Goal: Communication & Community: Ask a question

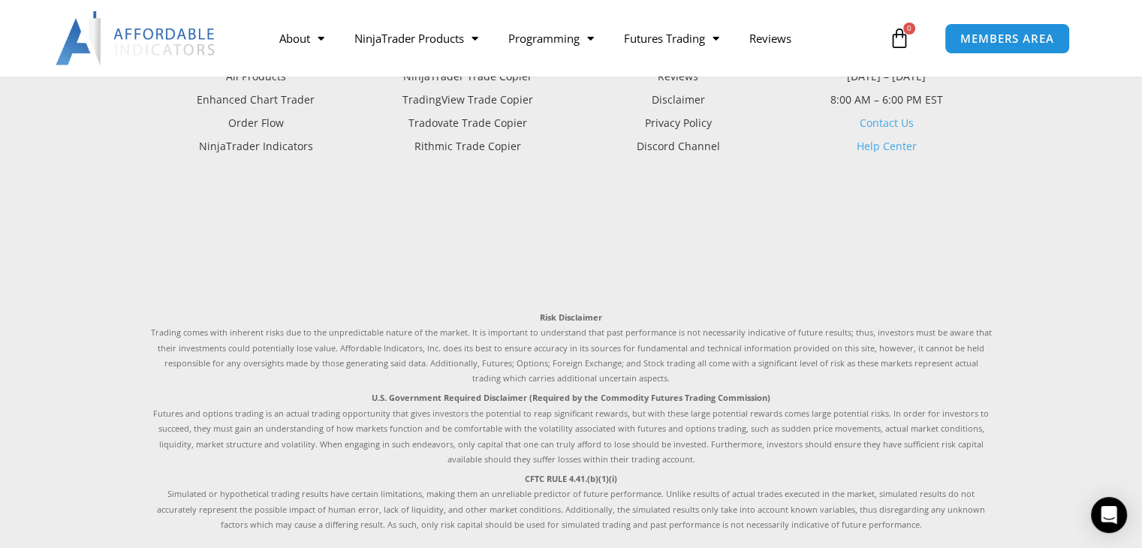
scroll to position [4239, 0]
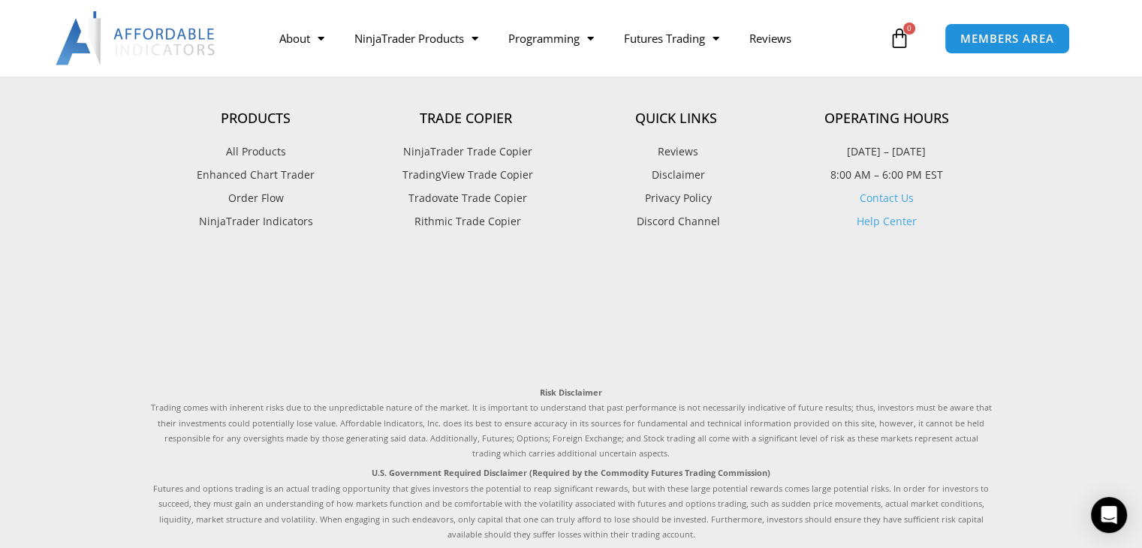
click at [881, 198] on link "Contact Us" at bounding box center [887, 198] width 54 height 14
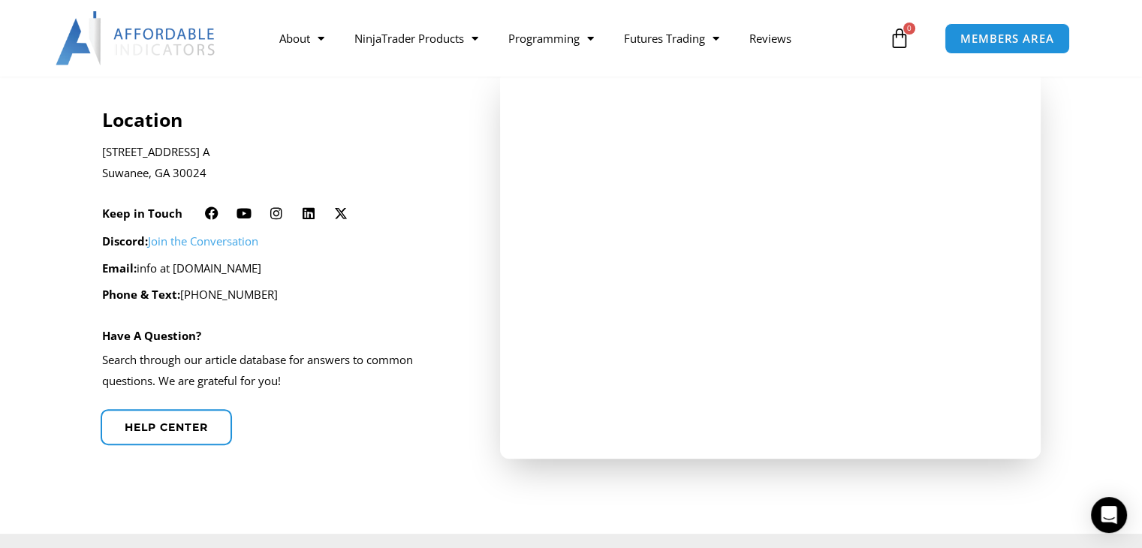
scroll to position [451, 0]
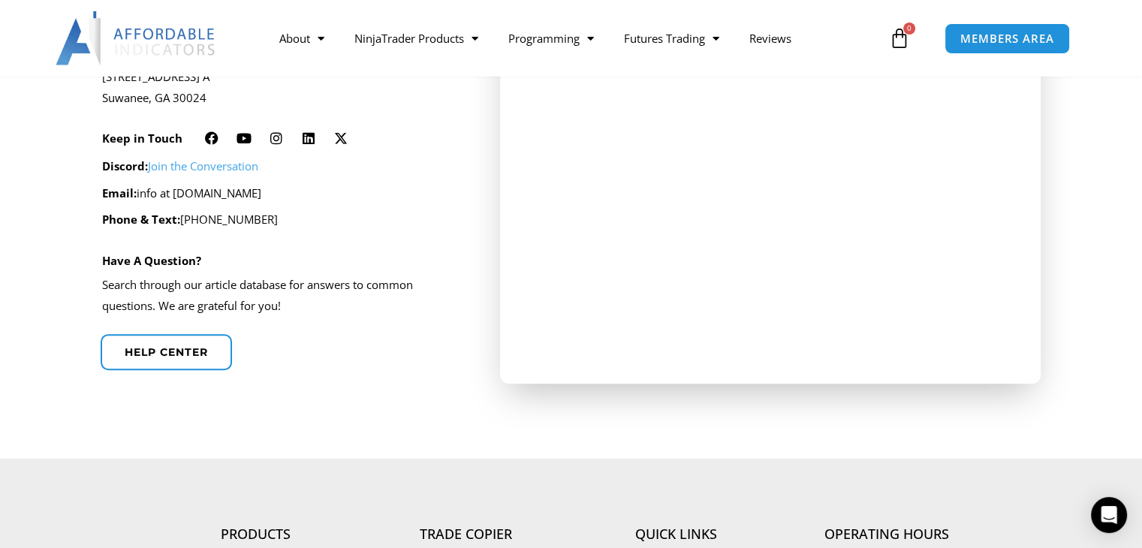
drag, startPoint x: 307, startPoint y: 192, endPoint x: 179, endPoint y: 191, distance: 127.7
click at [179, 191] on p "Email: info at affordableindicators.com" at bounding box center [281, 193] width 358 height 21
copy p "affordableindicators.com"
click at [174, 366] on link "Help center" at bounding box center [166, 352] width 145 height 40
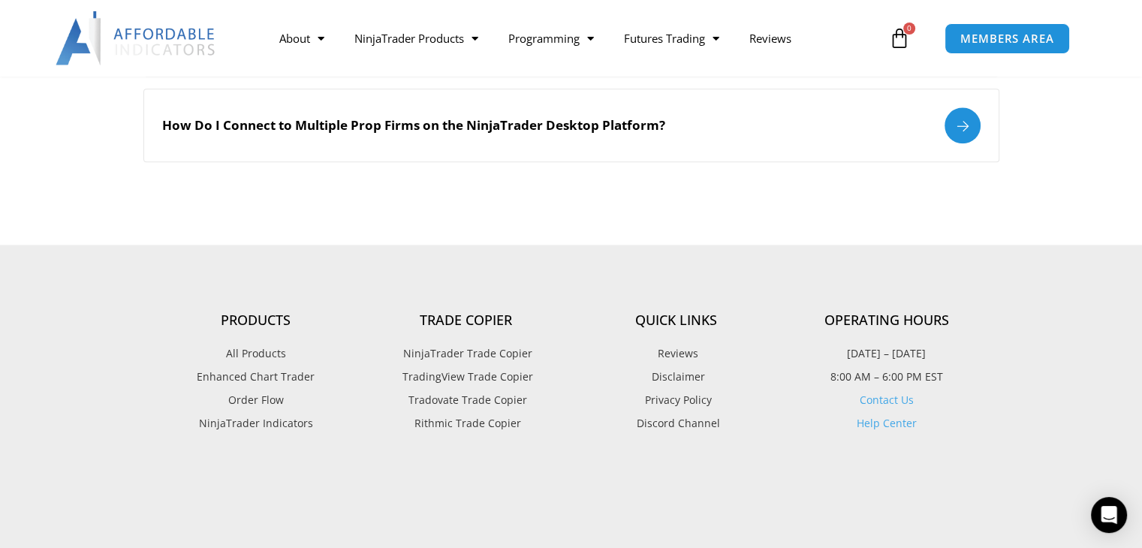
scroll to position [2253, 0]
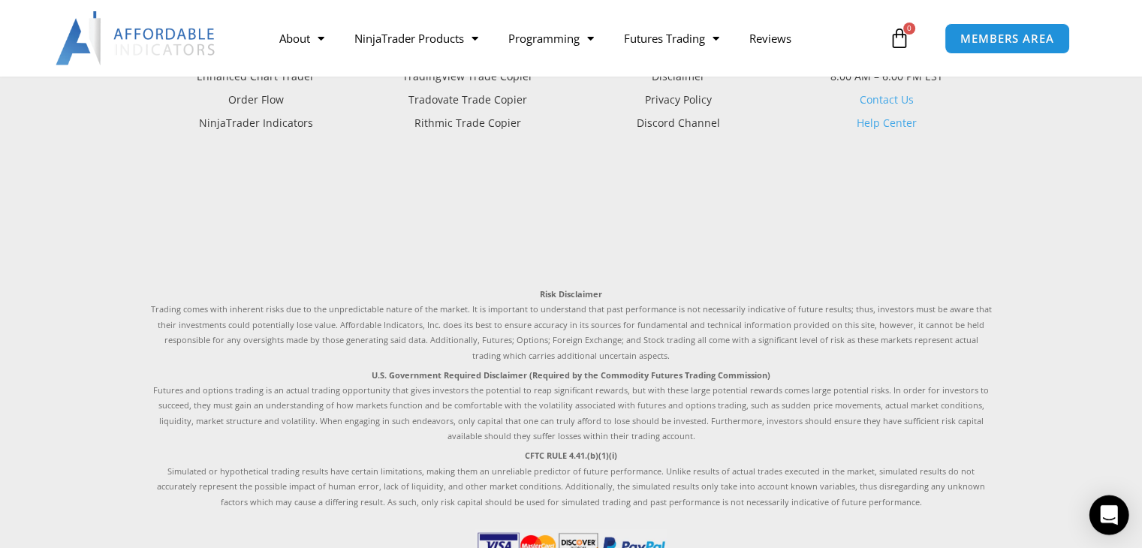
click at [1105, 514] on icon "Open Intercom Messenger" at bounding box center [1108, 515] width 17 height 20
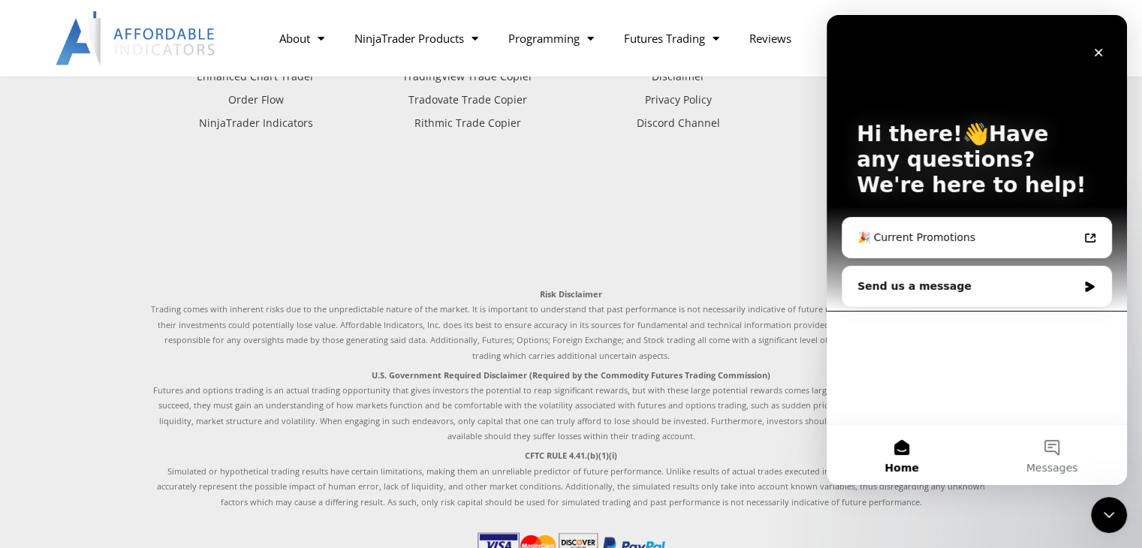
scroll to position [0, 0]
click at [1055, 463] on span "Messages" at bounding box center [1053, 468] width 52 height 11
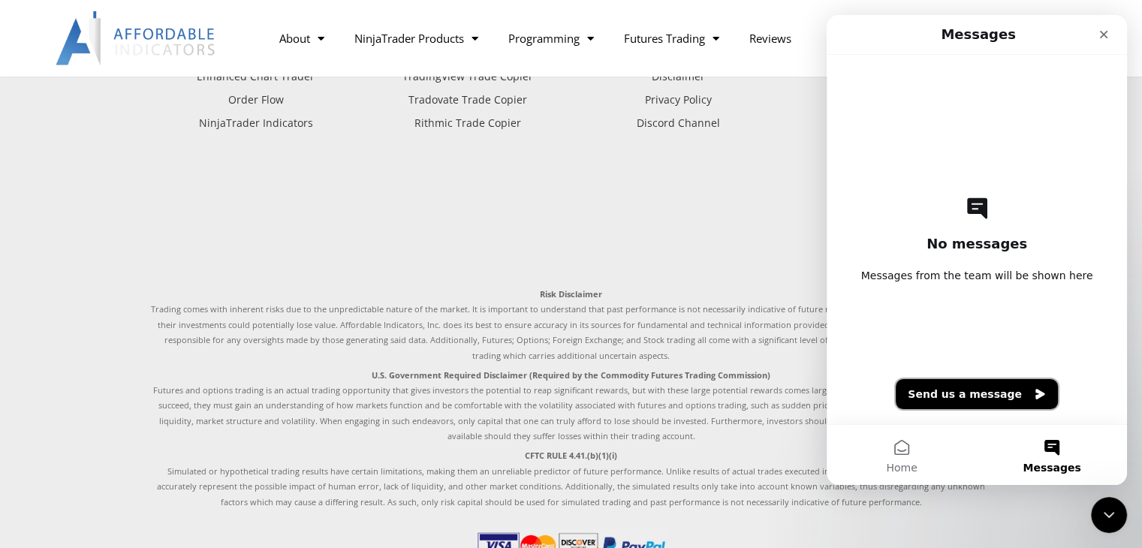
click at [967, 392] on button "Send us a message" at bounding box center [977, 394] width 162 height 30
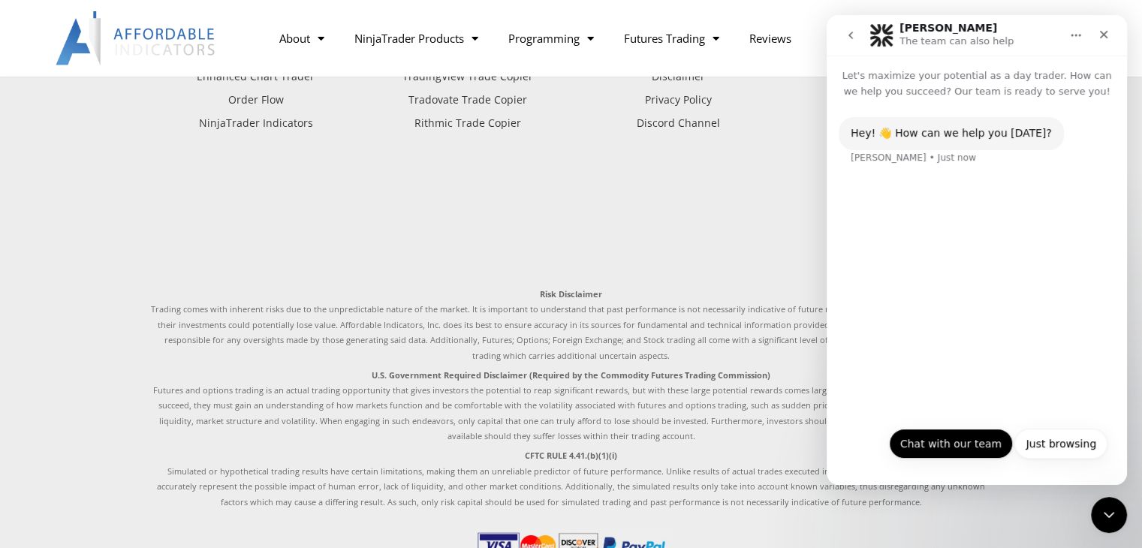
click at [971, 446] on button "Chat with our team" at bounding box center [951, 444] width 124 height 30
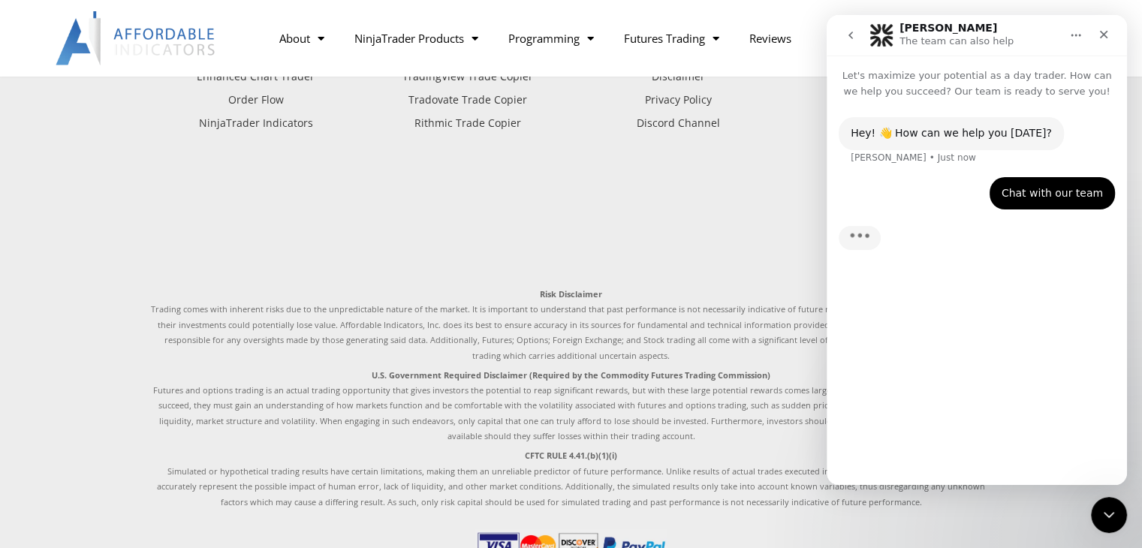
scroll to position [2375, 0]
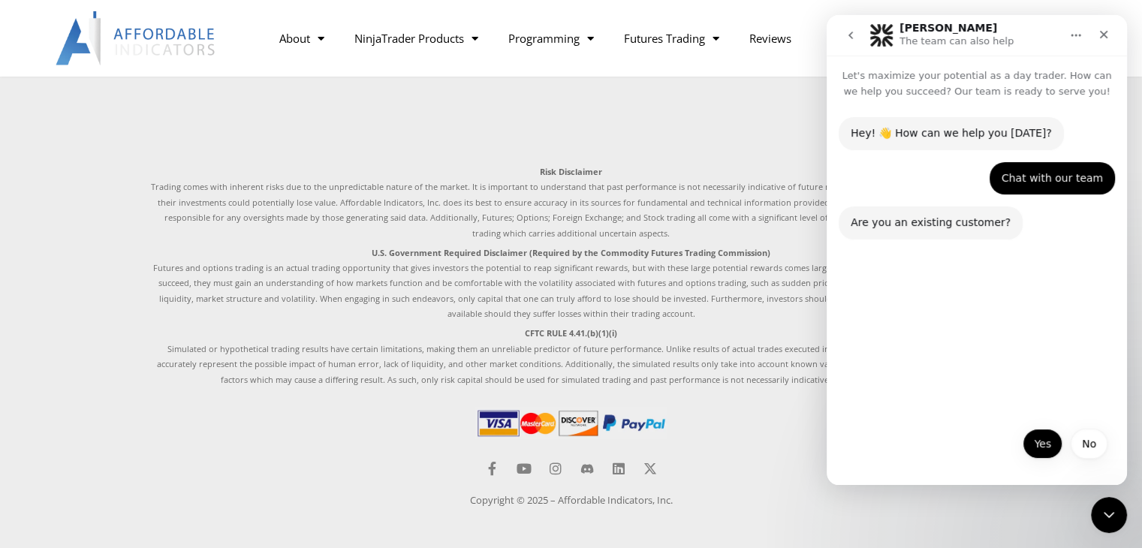
click at [1039, 442] on button "Yes" at bounding box center [1043, 444] width 40 height 30
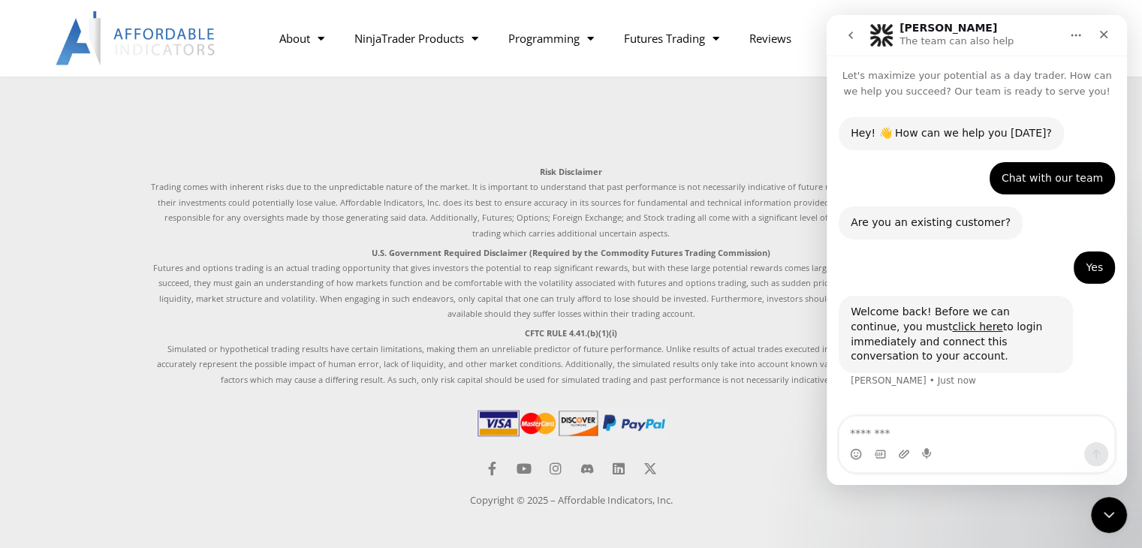
click at [903, 424] on textarea "Message…" at bounding box center [977, 430] width 275 height 26
click at [950, 430] on textarea "Message…" at bounding box center [977, 430] width 275 height 26
type textarea "**********"
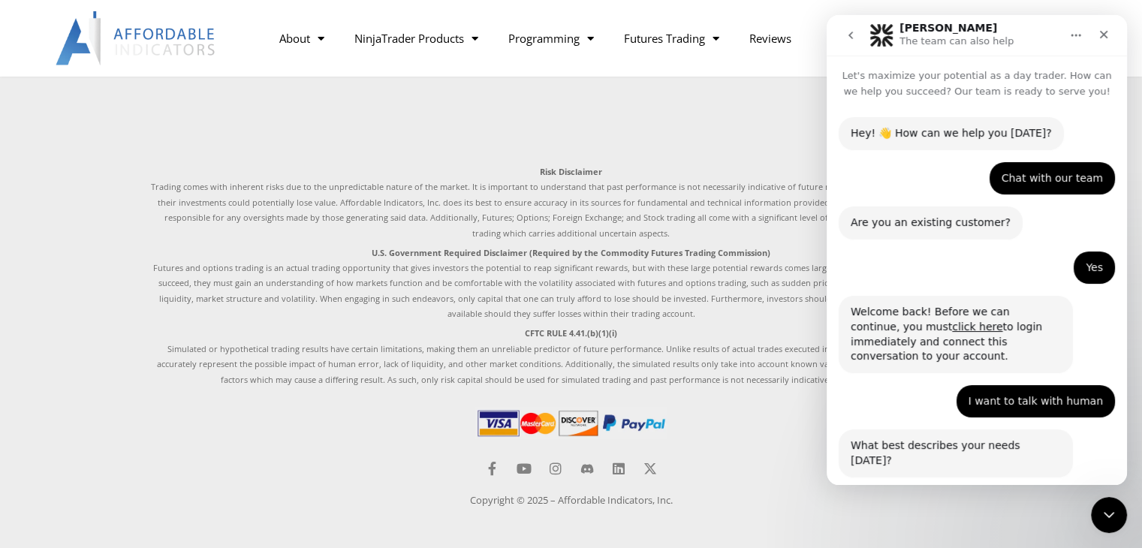
scroll to position [120, 0]
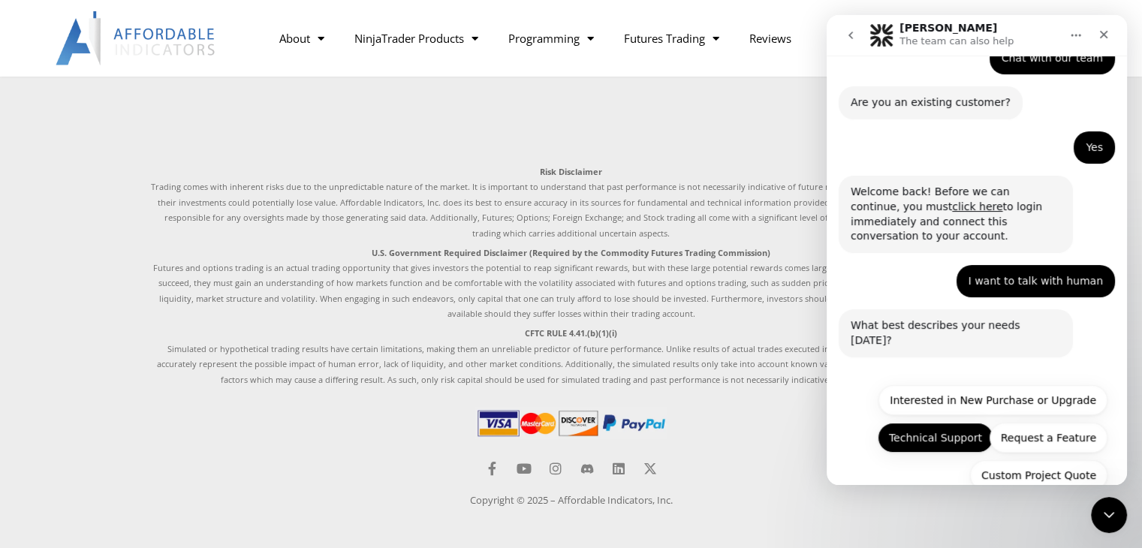
click at [965, 423] on button "Technical Support" at bounding box center [936, 438] width 116 height 30
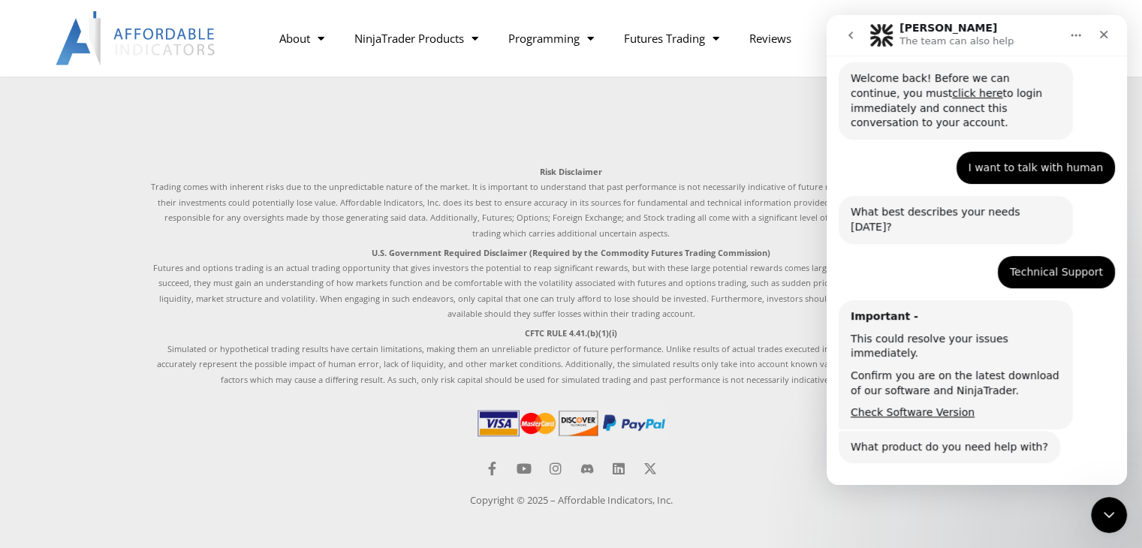
scroll to position [288, 0]
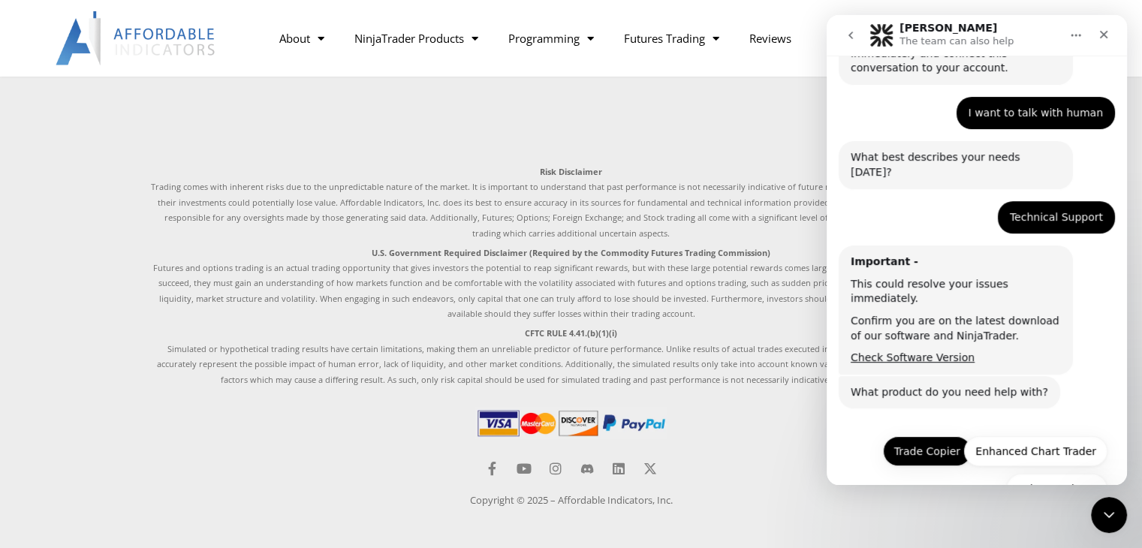
click at [942, 436] on button "Trade Copier" at bounding box center [927, 451] width 89 height 30
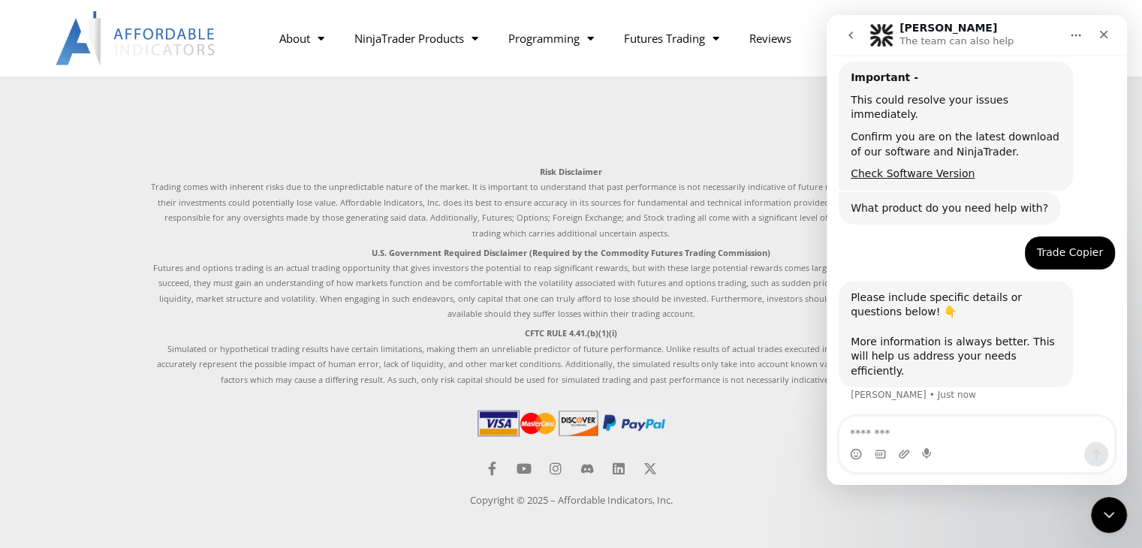
scroll to position [472, 0]
click at [909, 428] on textarea "Message…" at bounding box center [977, 430] width 275 height 26
type textarea "**********"
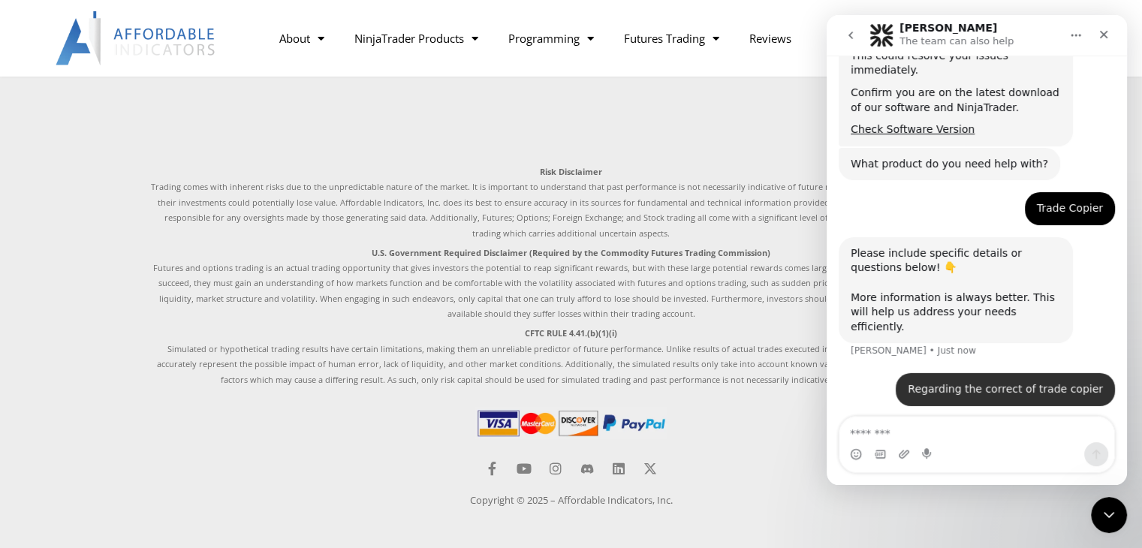
scroll to position [510, 0]
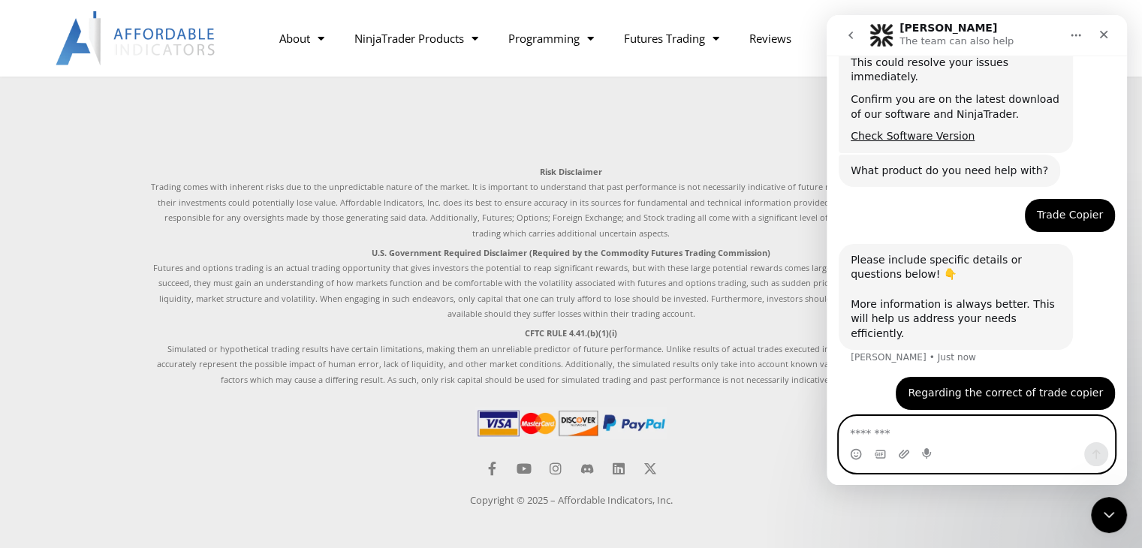
drag, startPoint x: 1040, startPoint y: 341, endPoint x: 1006, endPoint y: 421, distance: 86.5
click at [1006, 421] on textarea "Message…" at bounding box center [977, 430] width 275 height 26
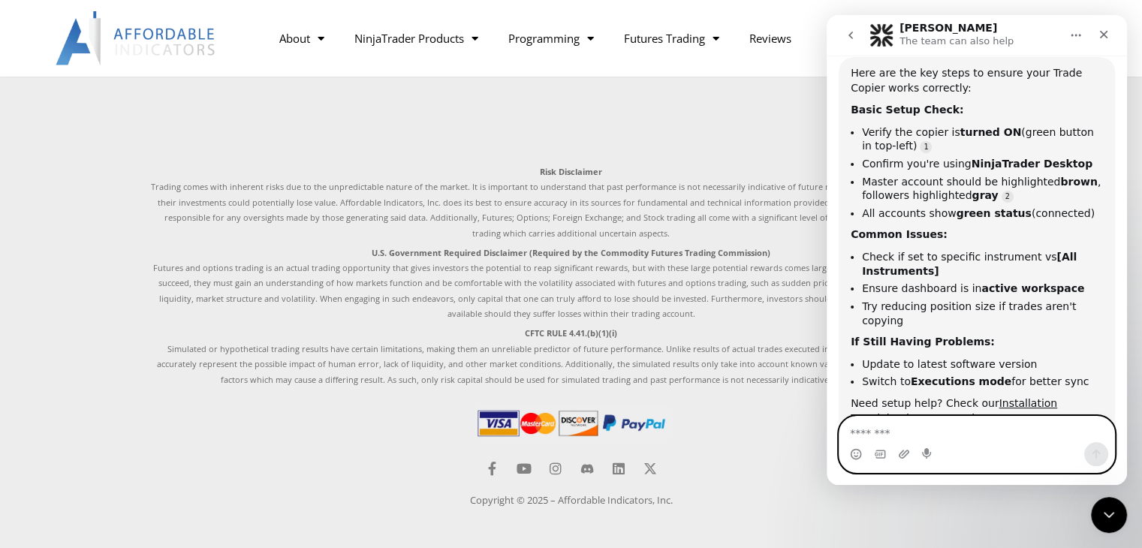
scroll to position [873, 0]
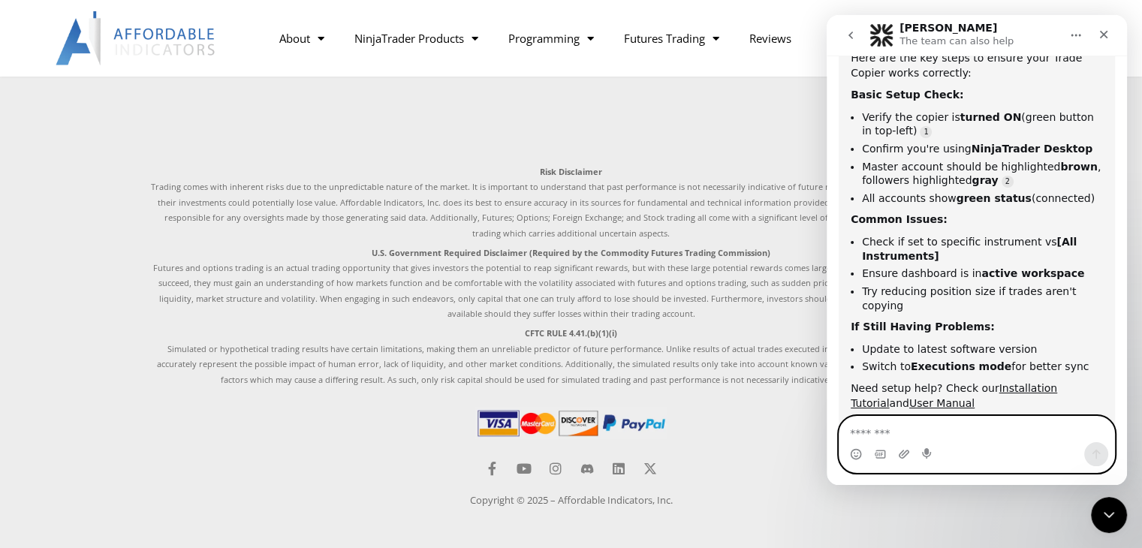
click at [951, 423] on textarea "Message…" at bounding box center [977, 430] width 275 height 26
type textarea "**********"
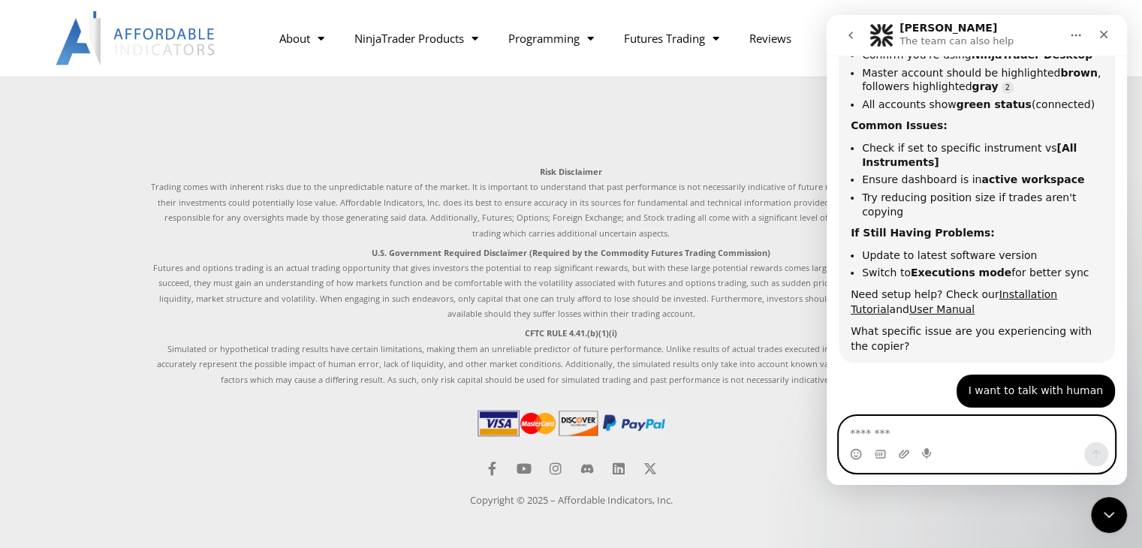
scroll to position [1021, 0]
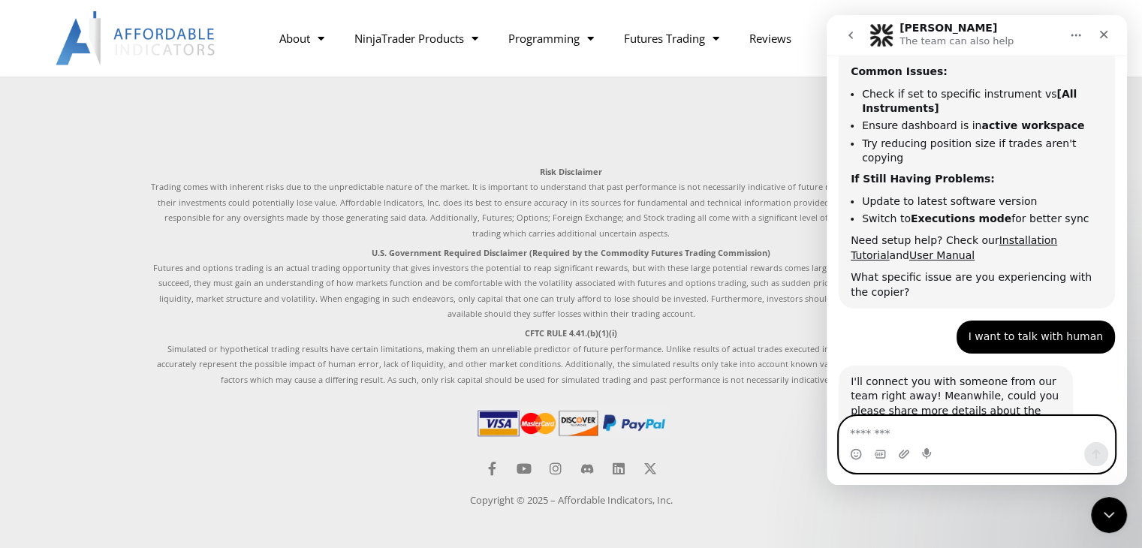
click at [959, 442] on textarea "Message…" at bounding box center [977, 430] width 275 height 26
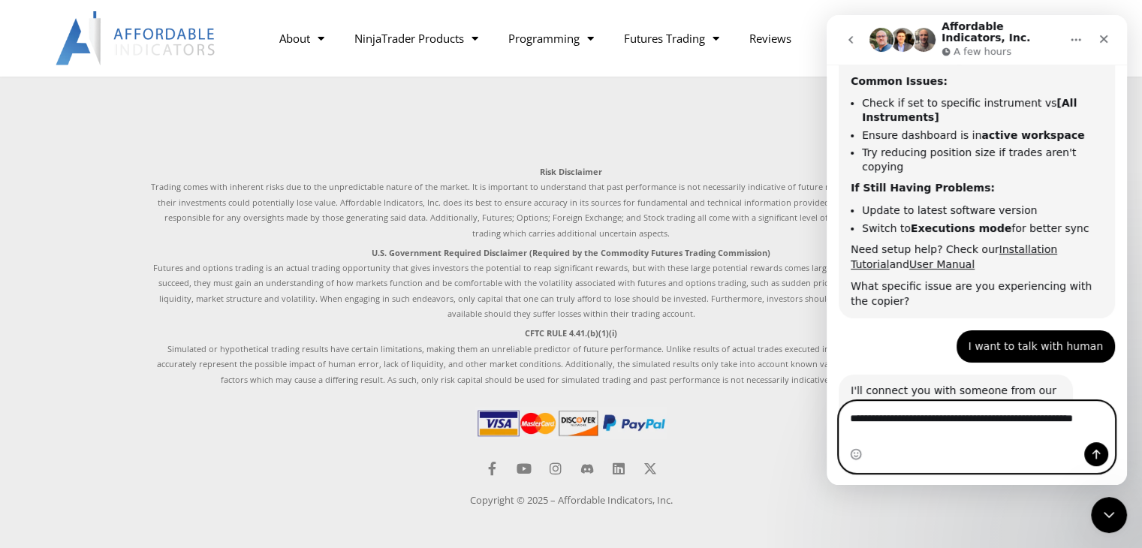
type textarea "**********"
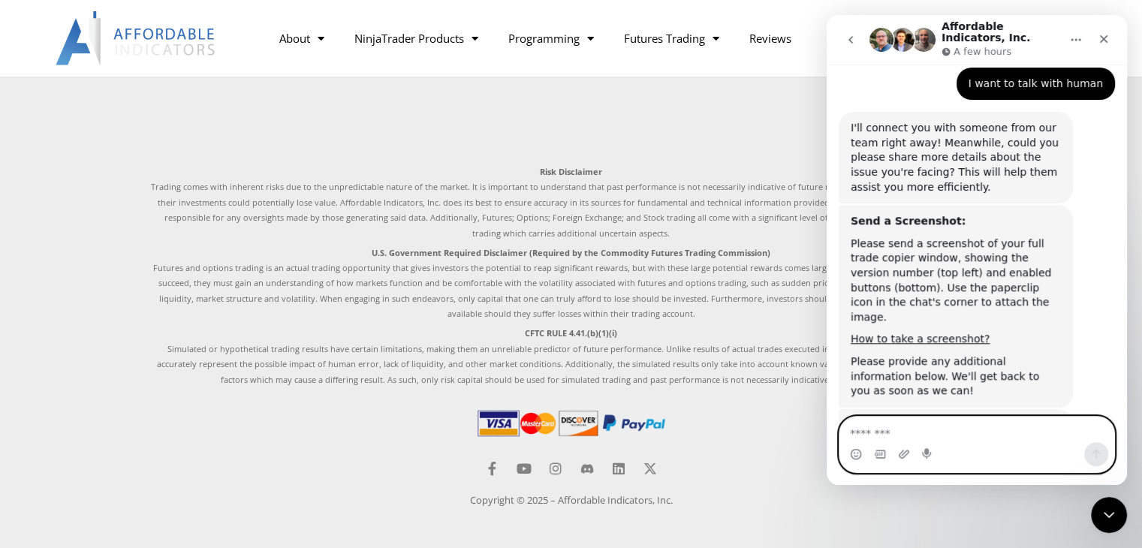
scroll to position [1328, 0]
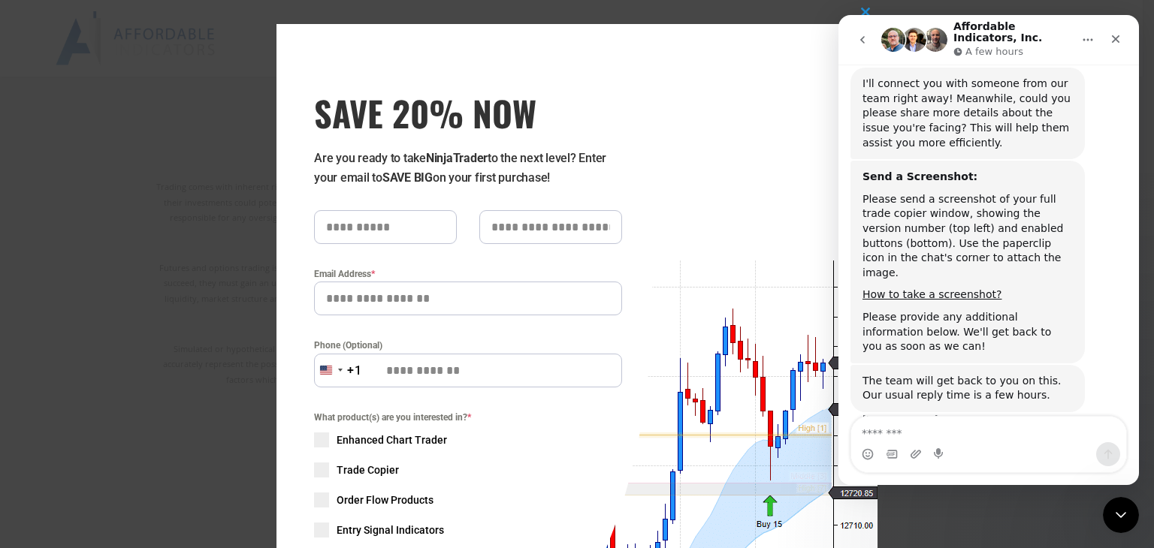
click at [615, 49] on div "SAVE 20% NOW Are you ready to take NinjaTrader to the next level? Enter your em…" at bounding box center [463, 367] width 375 height 687
click at [859, 10] on span at bounding box center [865, 12] width 24 height 9
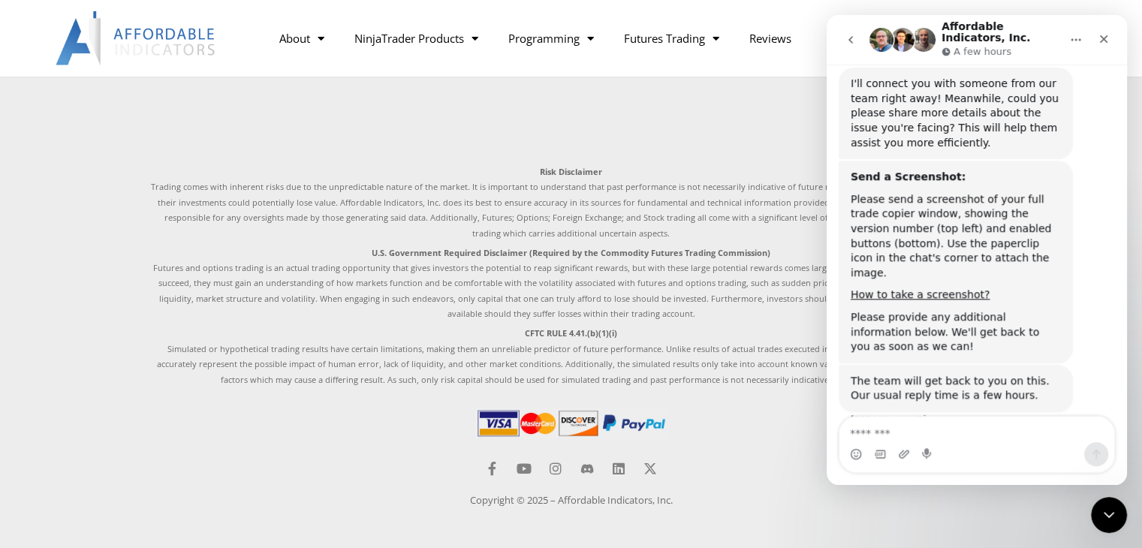
click at [57, 183] on footer "Products All Products Enhanced Chart Trader Order Flow NinjaTrader Indicators T…" at bounding box center [571, 187] width 1142 height 731
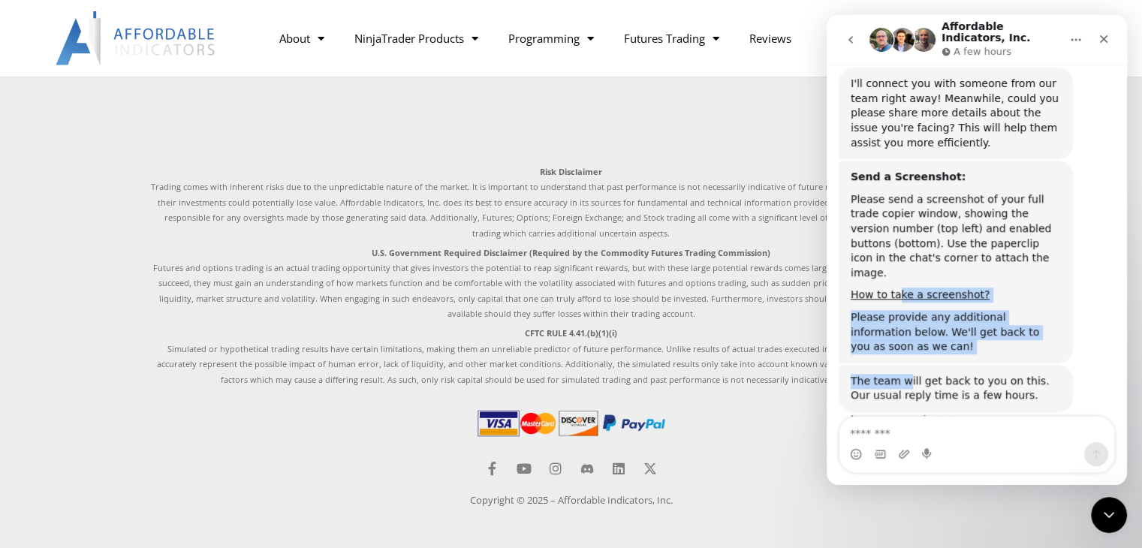
drag, startPoint x: 895, startPoint y: 211, endPoint x: 899, endPoint y: 258, distance: 47.5
click at [901, 273] on div "Send a Screenshot: Please send a screenshot of your full trade copier window, s…" at bounding box center [956, 262] width 234 height 203
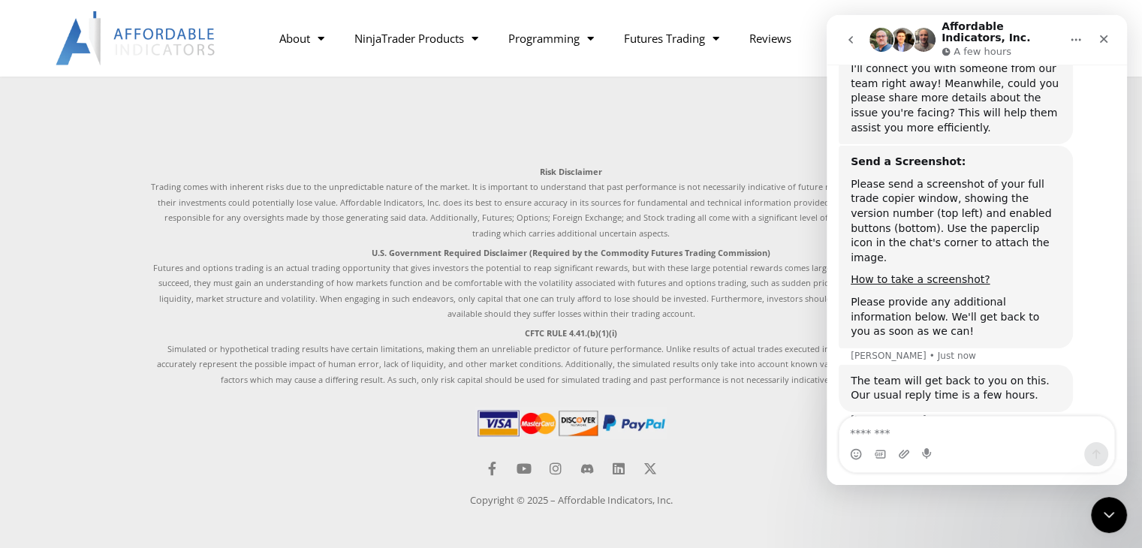
click at [1097, 365] on div "The team will get back to you on this. Our usual reply time is a few hours. Sol…" at bounding box center [977, 402] width 276 height 74
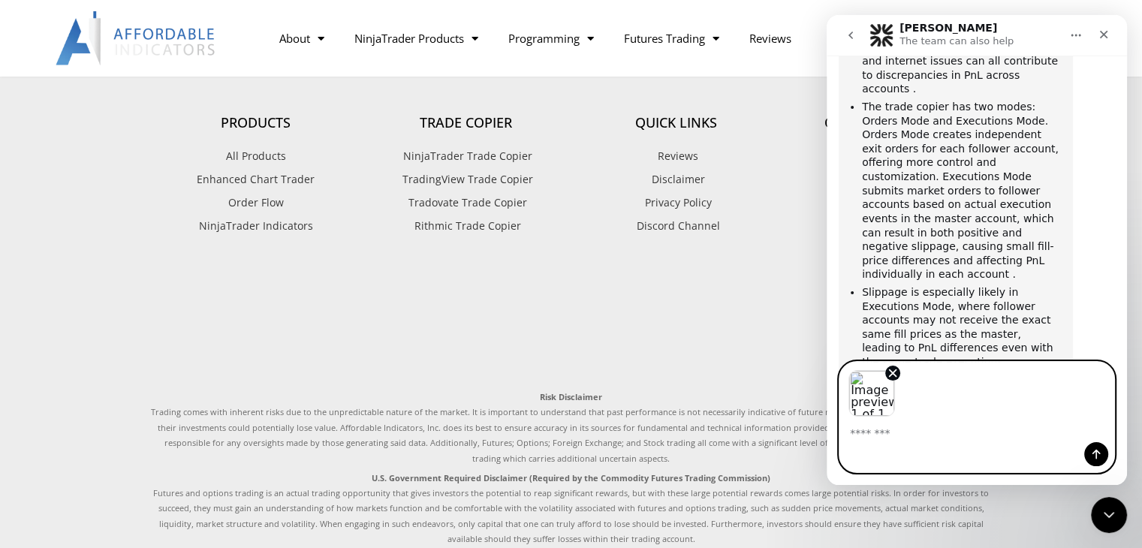
scroll to position [1944, 0]
click at [1093, 451] on icon "Send a message…" at bounding box center [1096, 454] width 12 height 12
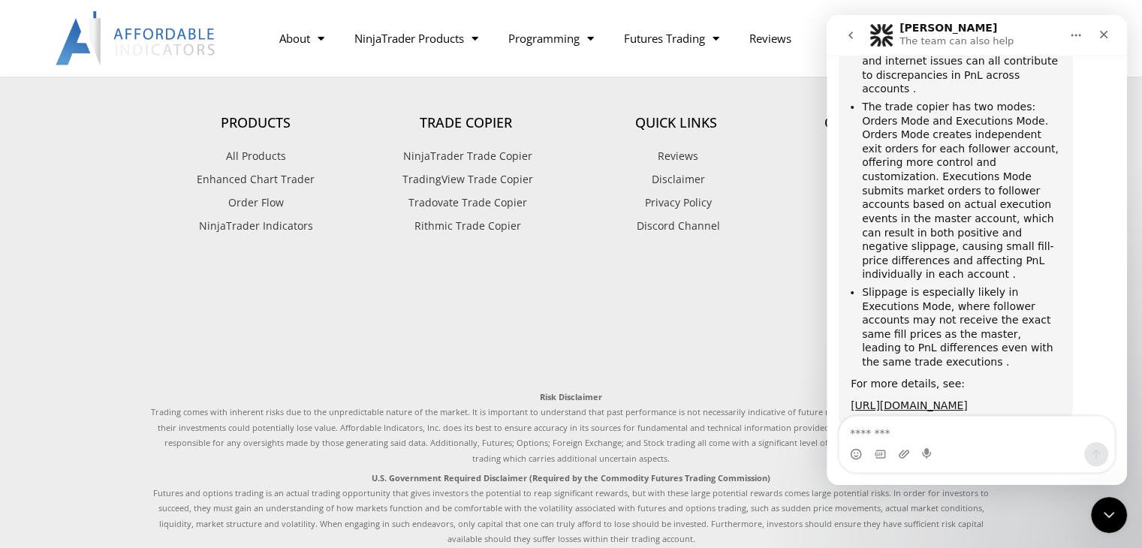
scroll to position [2001, 0]
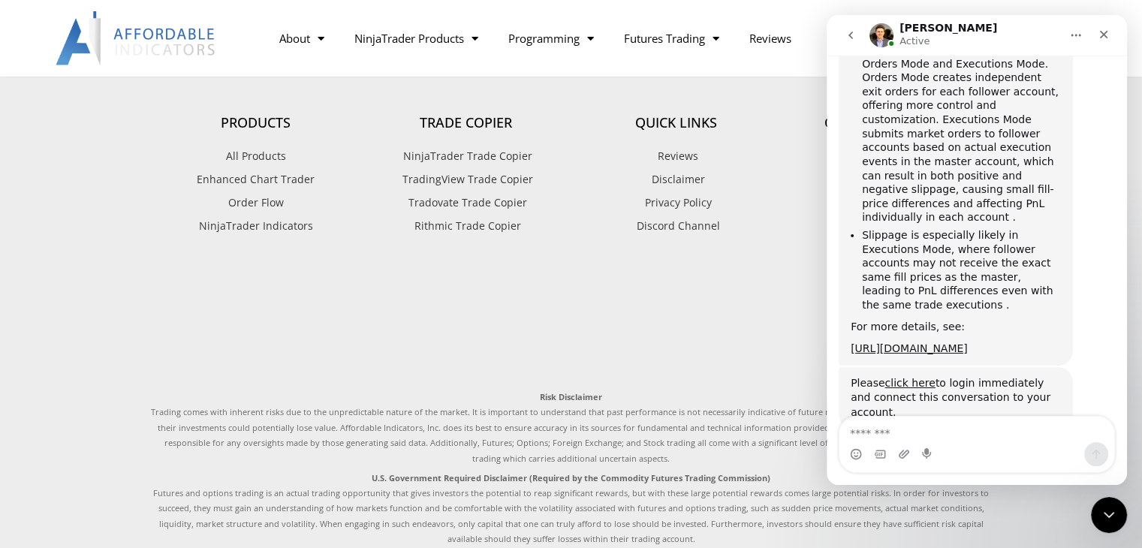
click at [894, 425] on textarea "Message…" at bounding box center [977, 430] width 275 height 26
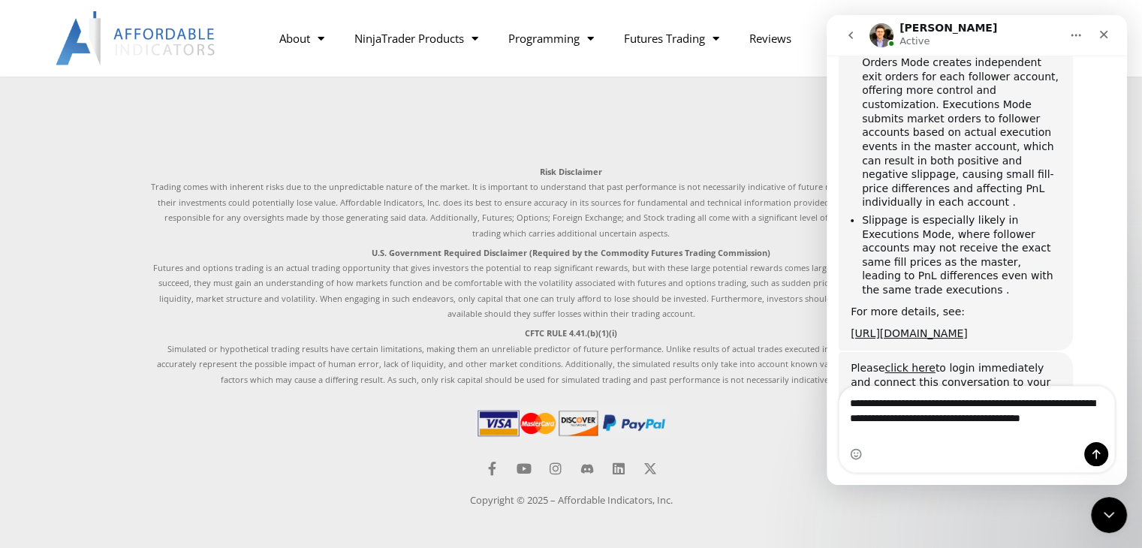
scroll to position [2031, 0]
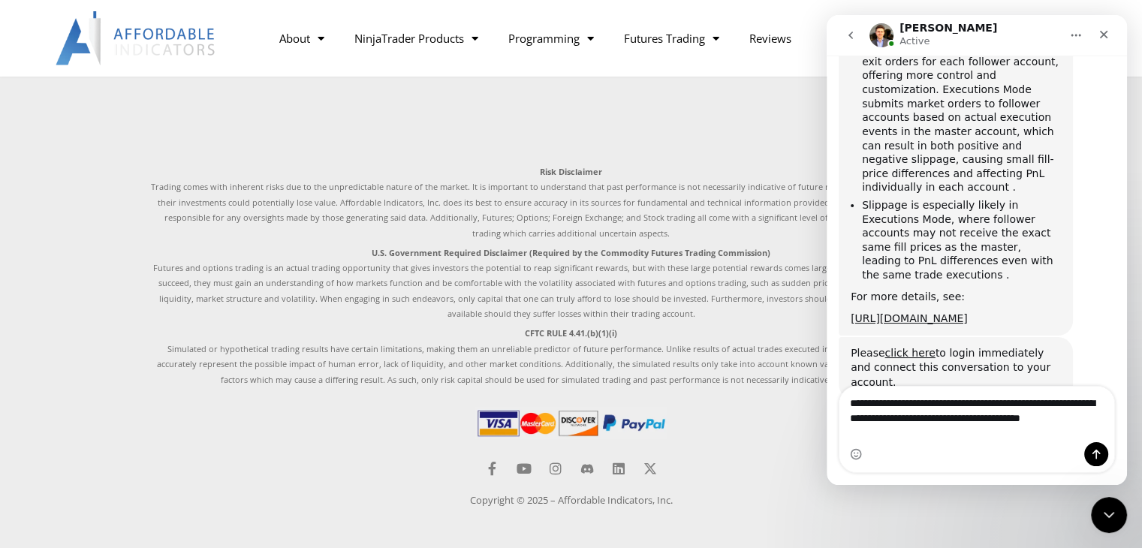
type textarea "**********"
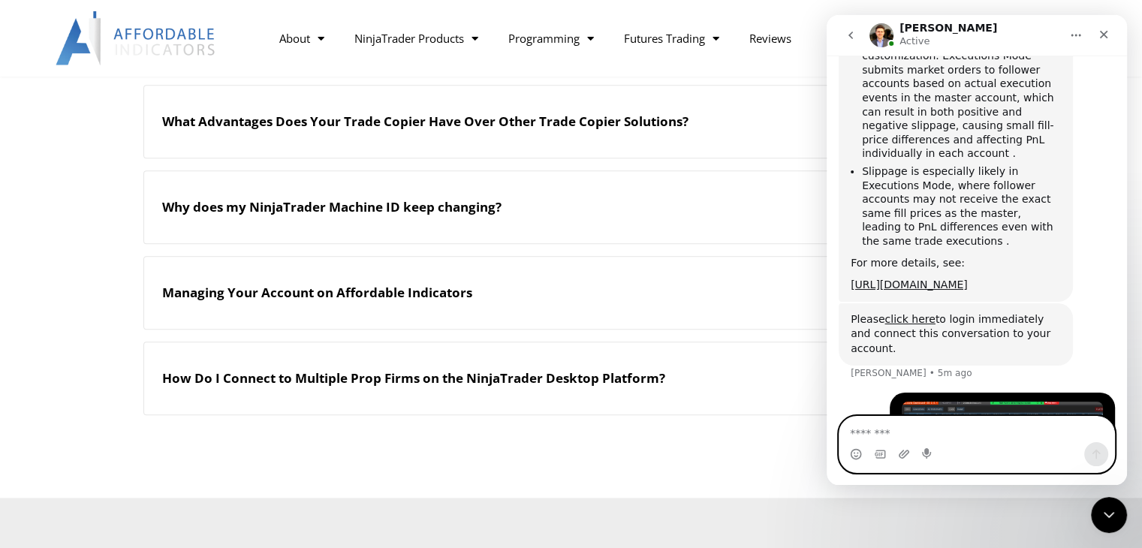
scroll to position [1624, 0]
